Goal: Task Accomplishment & Management: Use online tool/utility

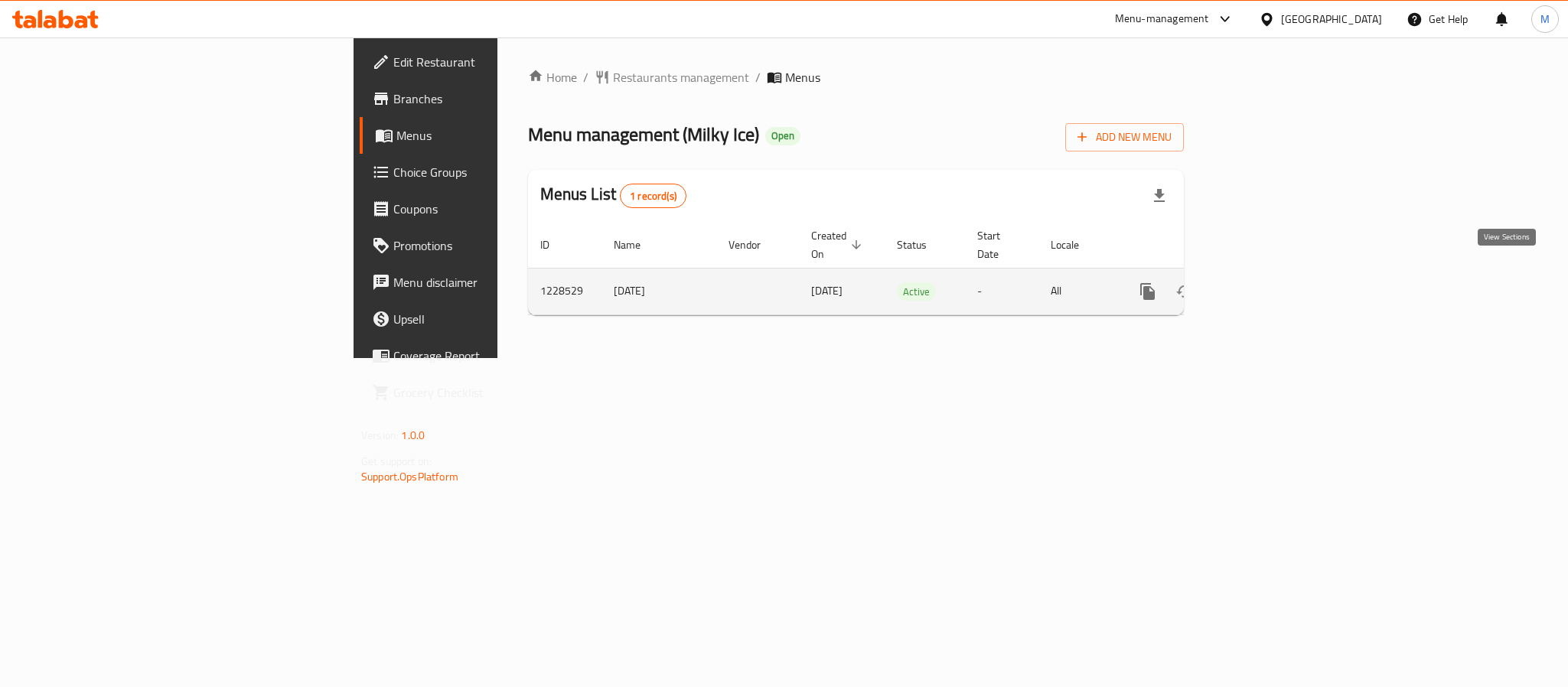
click at [1268, 282] on icon "enhanced table" at bounding box center [1258, 291] width 19 height 19
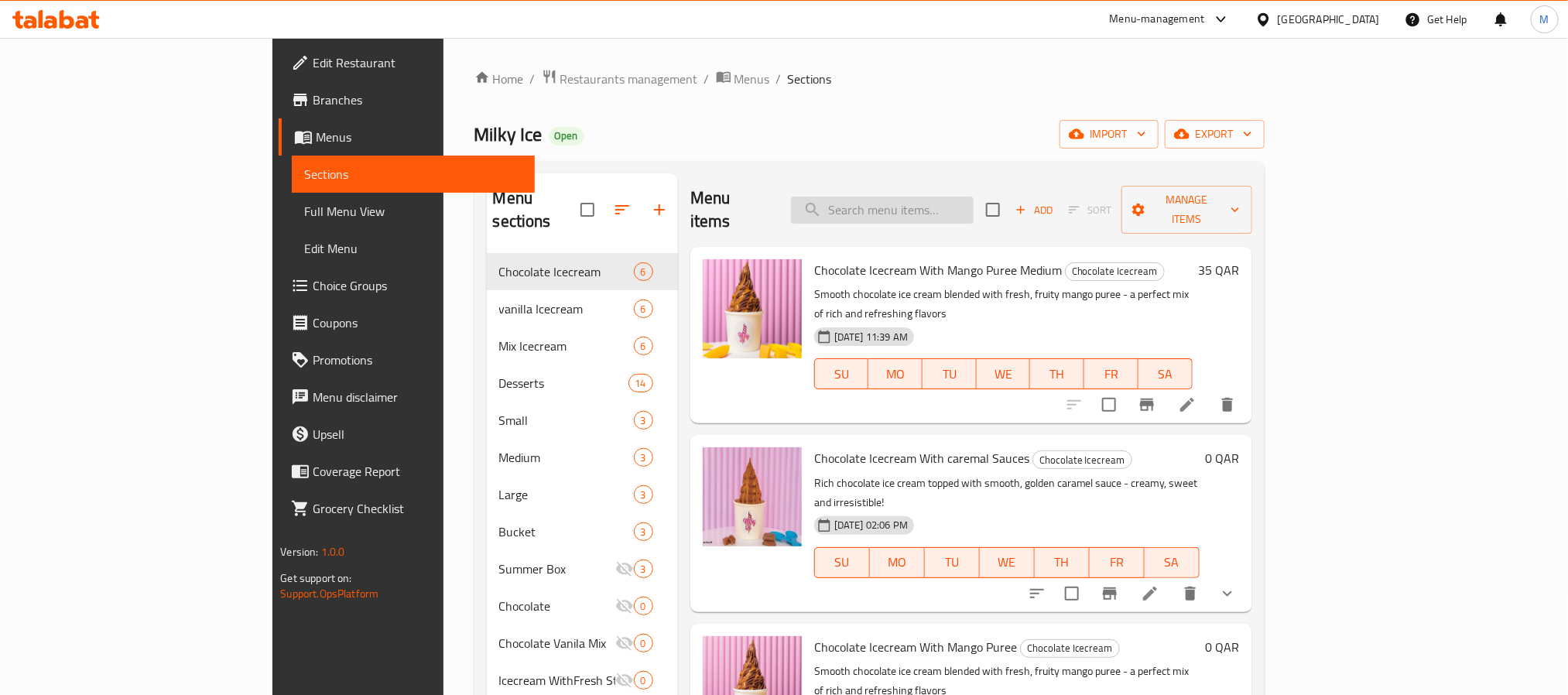
click at [971, 196] on input "search" at bounding box center [883, 209] width 182 height 27
paste input "Chocolate Plain"
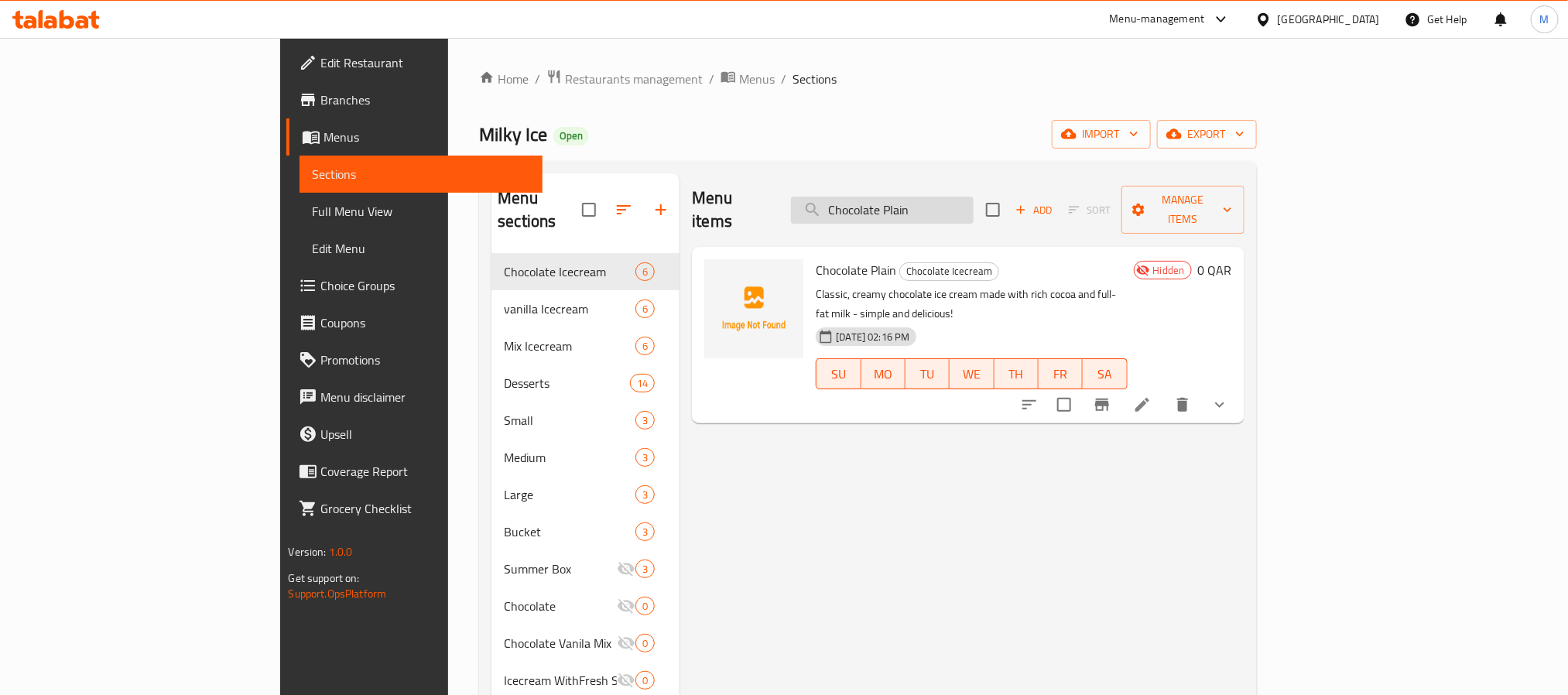
click at [974, 198] on input "Chocolate Plain" at bounding box center [883, 209] width 182 height 27
paste input "Vanila"
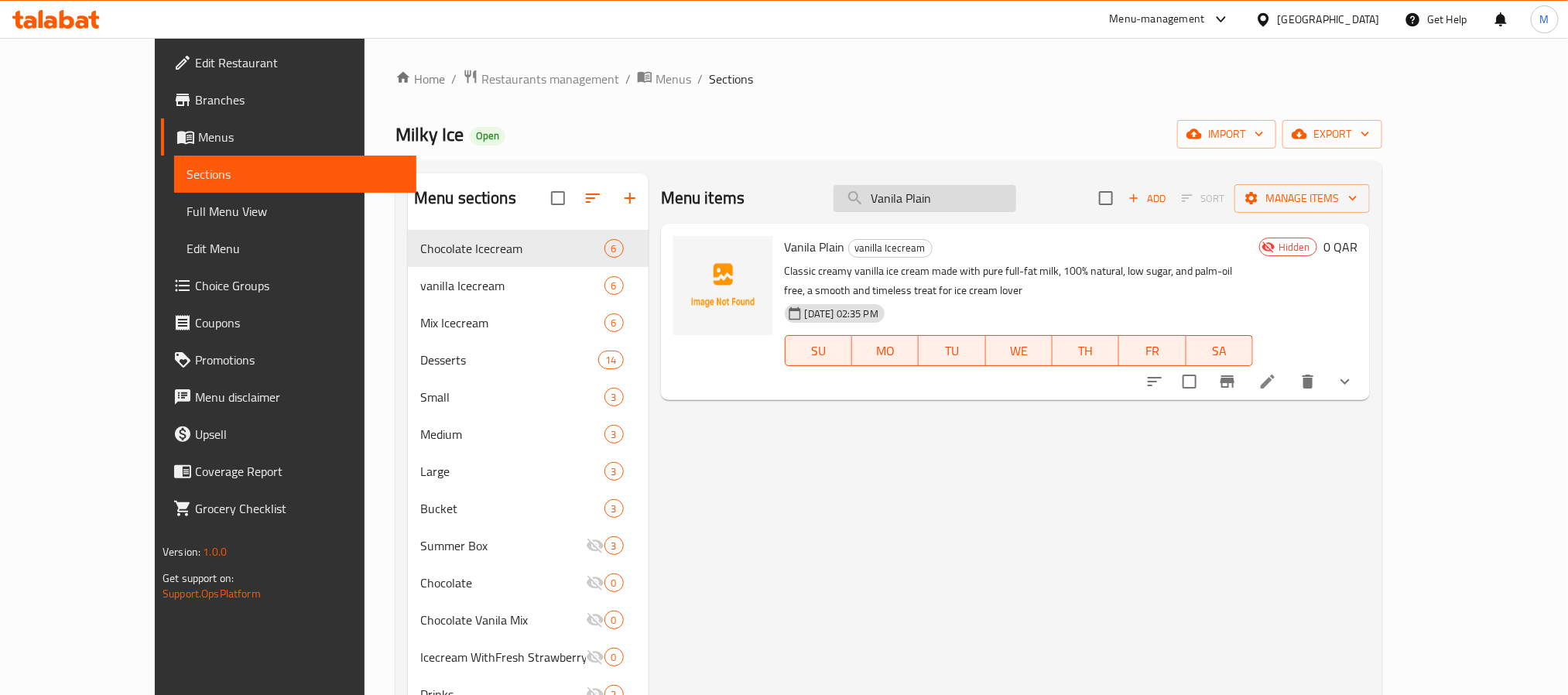
click at [980, 209] on input "Vanila Plain" at bounding box center [925, 198] width 182 height 27
paste input "Lotus Biscitues with Golden Ballas Desert Large"
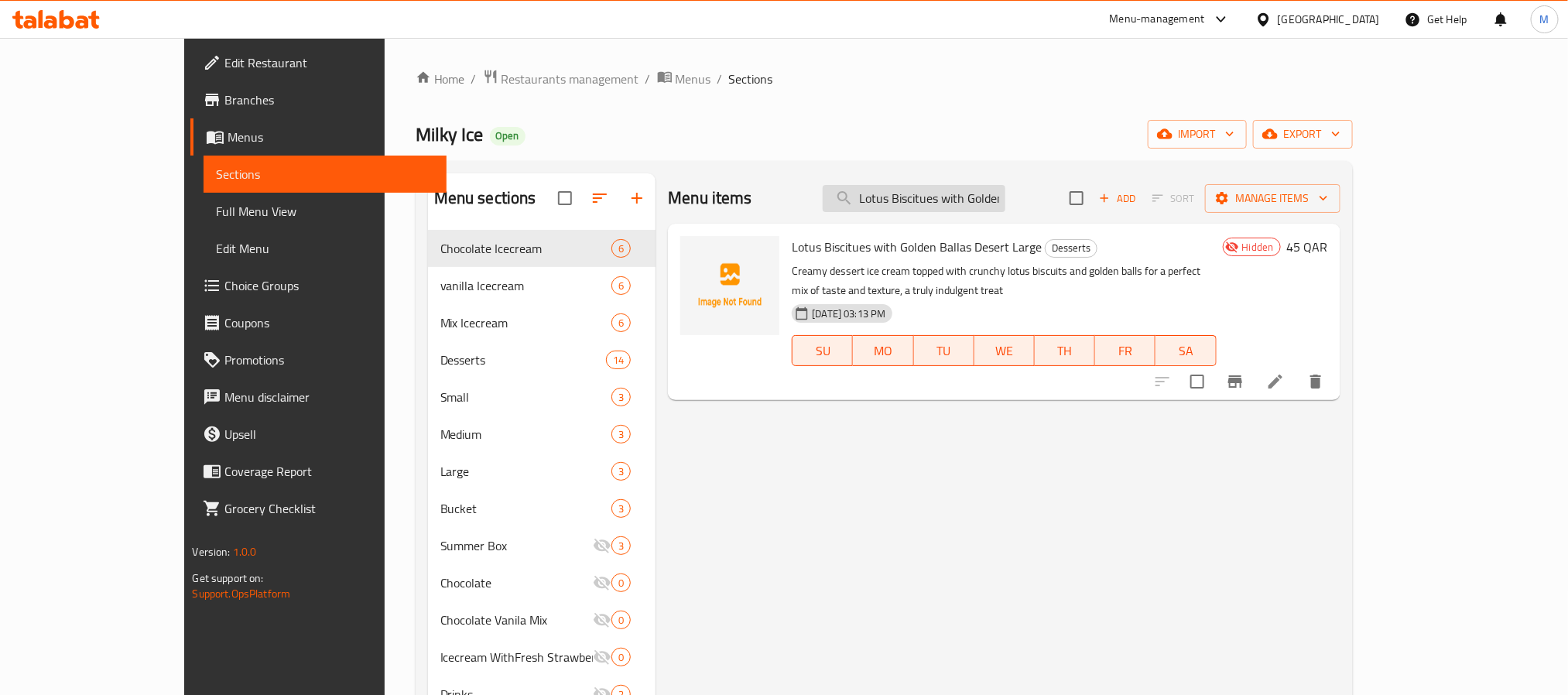
click at [1006, 185] on input "Lotus Biscitues with Golden Ballas Desert Large" at bounding box center [914, 198] width 182 height 27
paste input "Icecream with [PERSON_NAME] Cut Strawberry - Chocolate Regular"
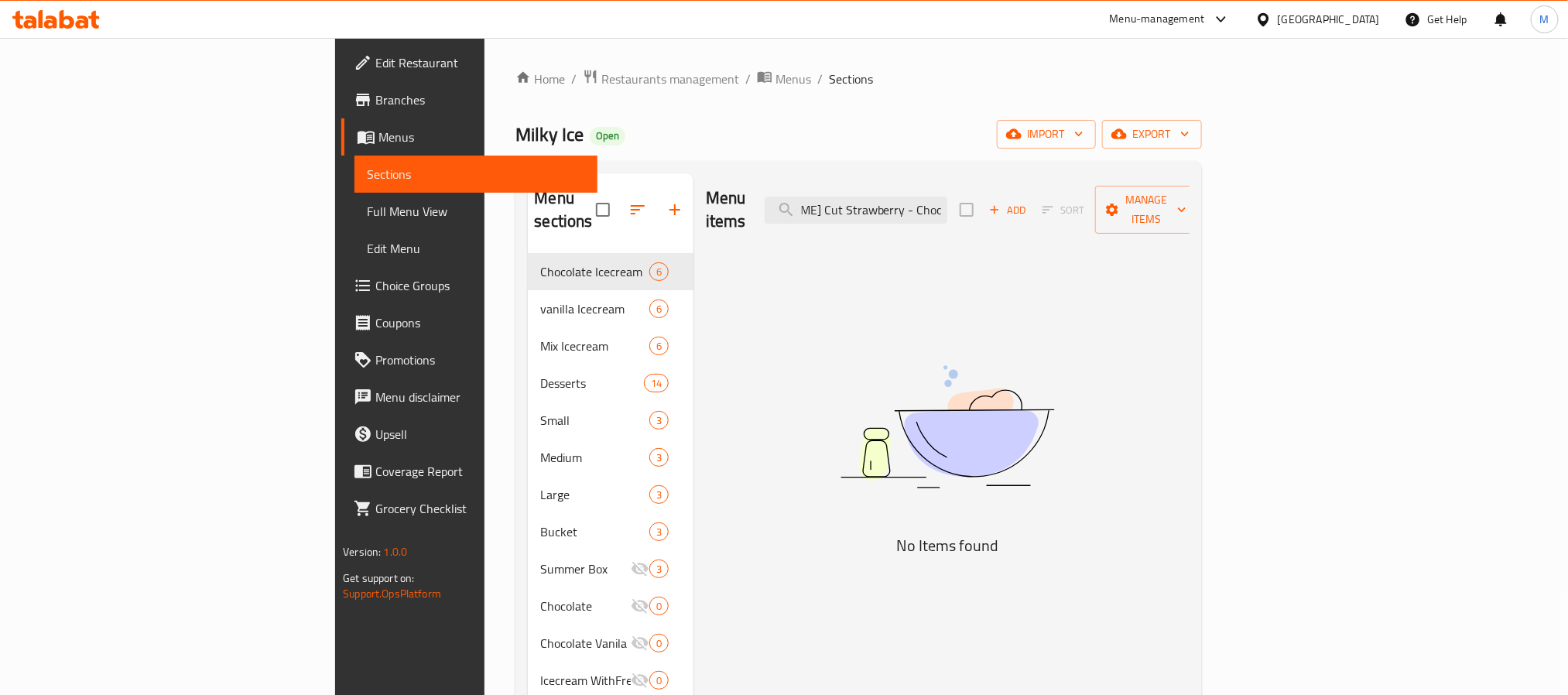
drag, startPoint x: 965, startPoint y: 200, endPoint x: 1218, endPoint y: 210, distance: 253.2
click at [1190, 210] on div "Menu items Icecream with [PERSON_NAME] Cut Strawberry - Chocolate Regular Add S…" at bounding box center [948, 210] width 484 height 73
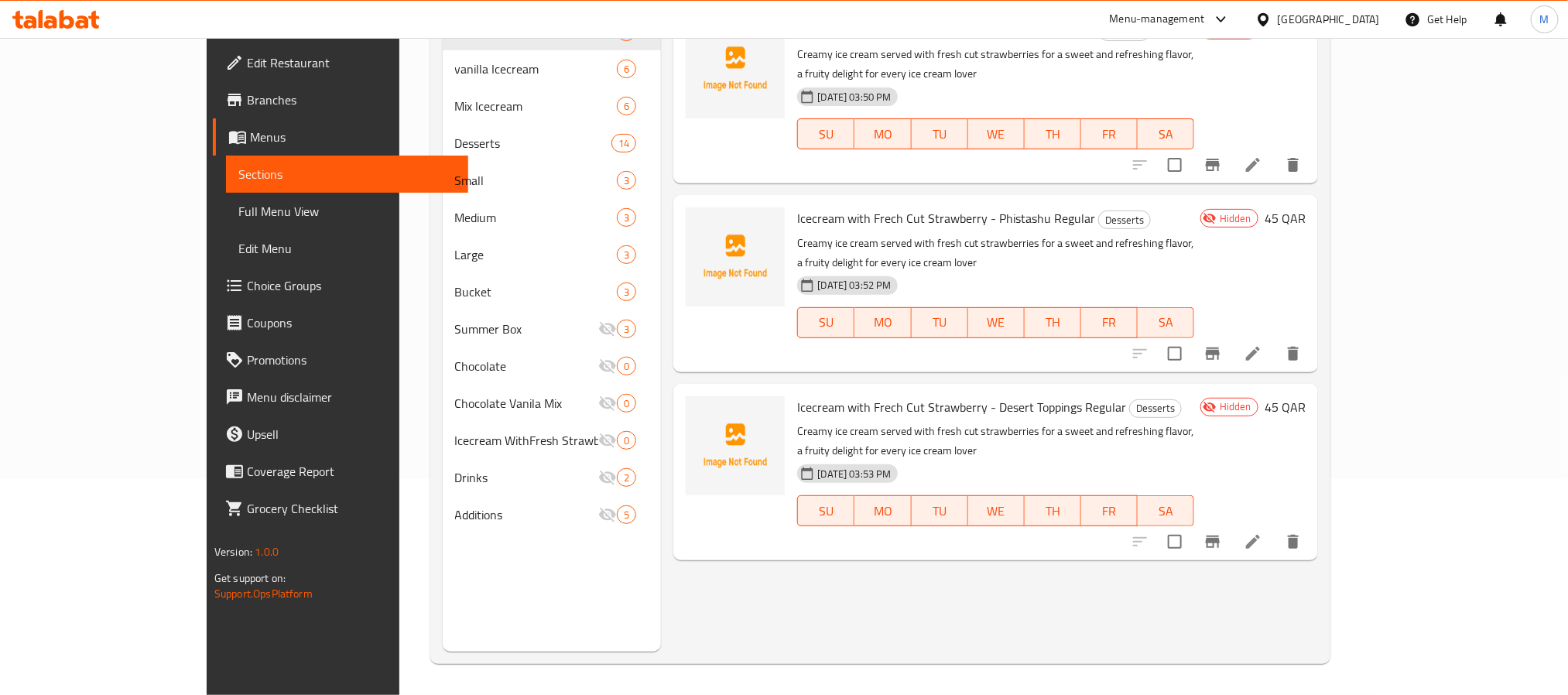
scroll to position [0, 0]
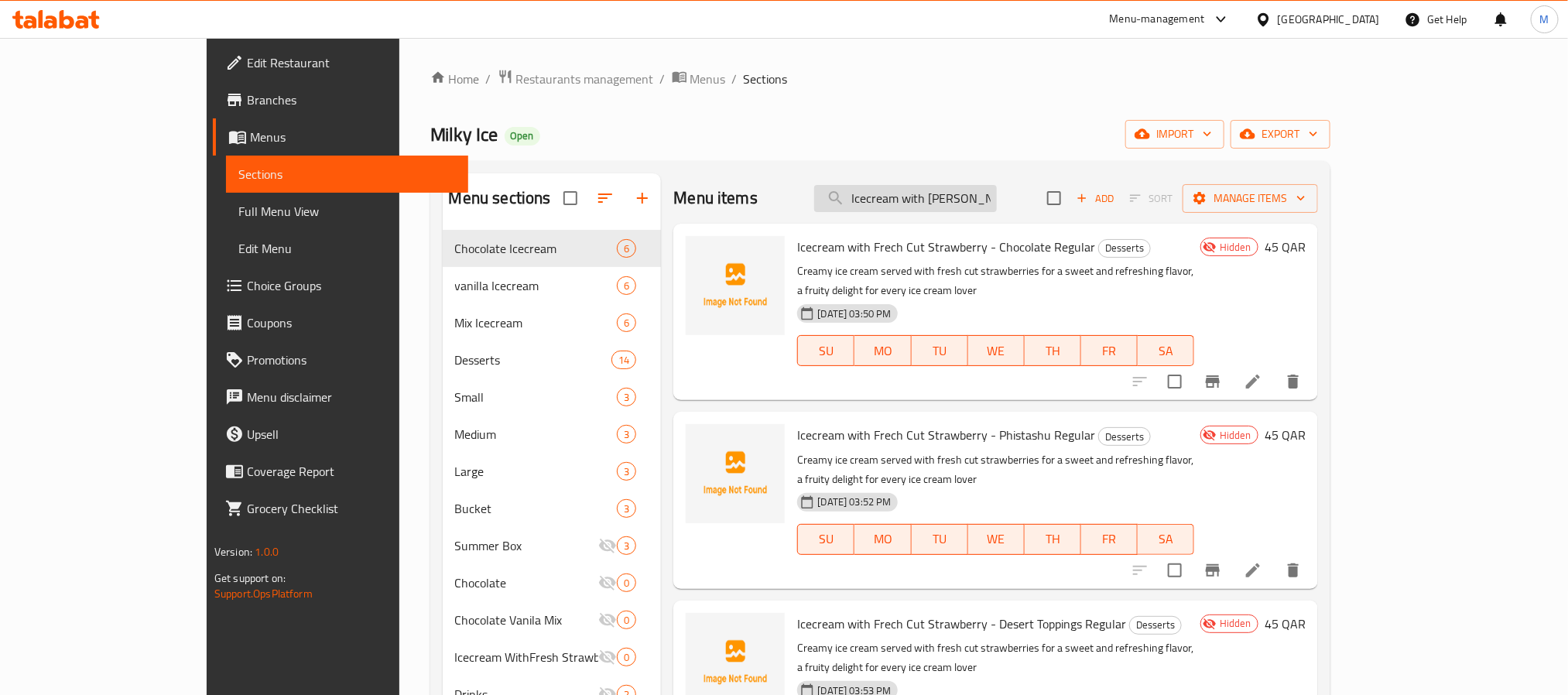
click at [997, 200] on input "Icecream with [PERSON_NAME] Cut Strawberry" at bounding box center [905, 198] width 182 height 27
paste input "Cookies Icecream Sandwich with Chocolate Chips Regular"
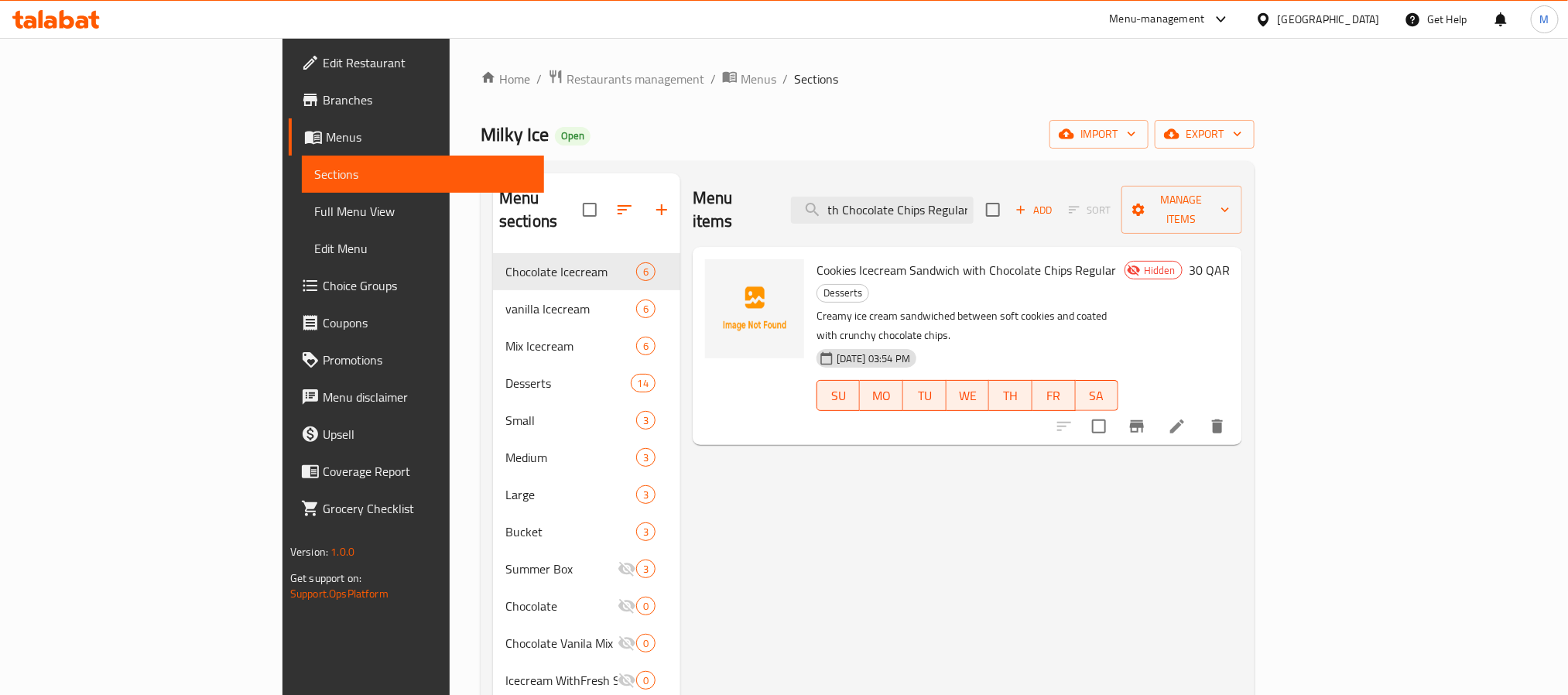
type input "Cookies Icecream Sandwich with Chocolate Chips Regular"
click at [322, 96] on span "Branches" at bounding box center [426, 99] width 209 height 19
